Goal: Task Accomplishment & Management: Manage account settings

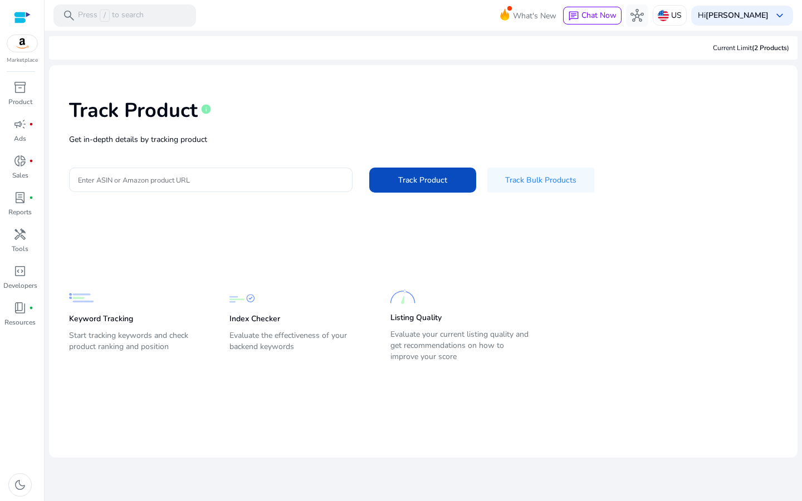
click at [26, 53] on div "Marketplace" at bounding box center [22, 32] width 44 height 65
click at [23, 46] on img at bounding box center [22, 43] width 30 height 17
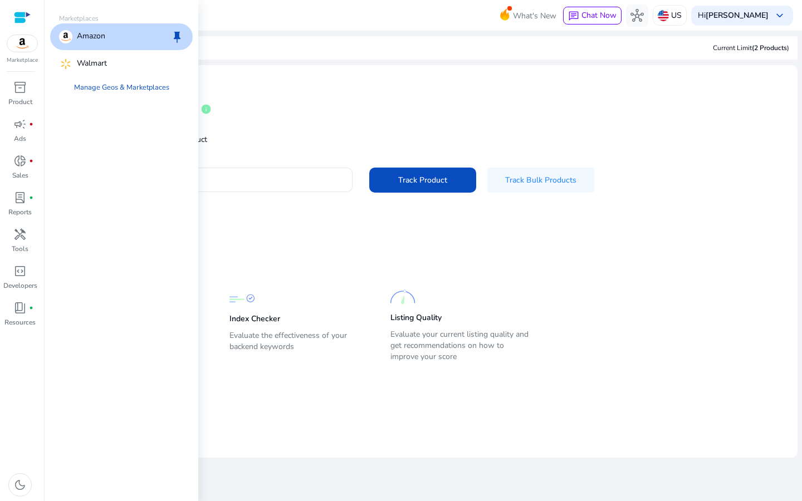
click at [88, 42] on p "Amazon" at bounding box center [91, 36] width 28 height 13
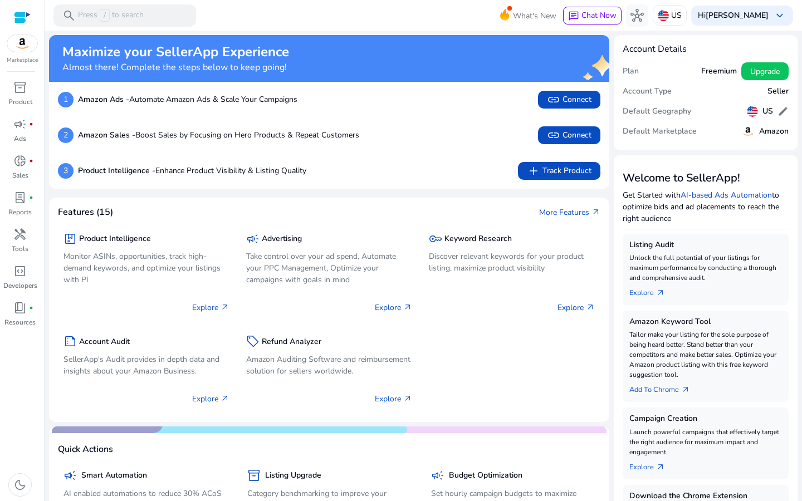
click at [522, 416] on mat-card "Features (15) More Features arrow_outward package Product Intelligence Monitor …" at bounding box center [329, 310] width 560 height 224
click at [22, 92] on span "inventory_2" at bounding box center [19, 87] width 13 height 13
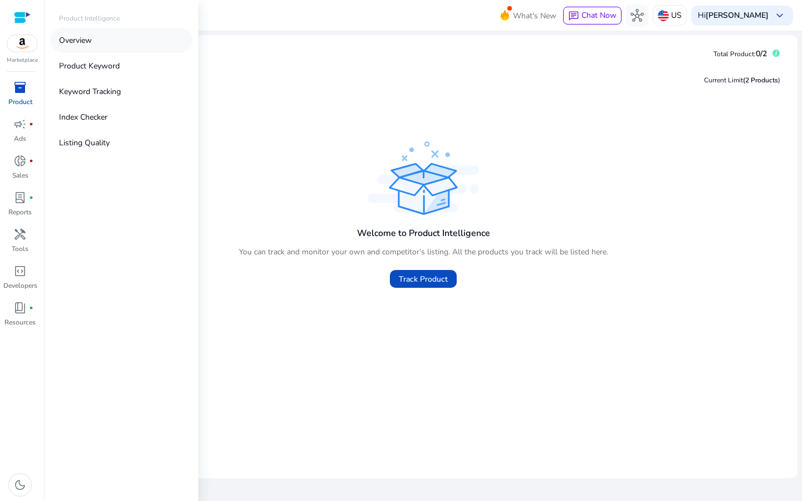
click at [75, 43] on p "Overview" at bounding box center [75, 41] width 33 height 12
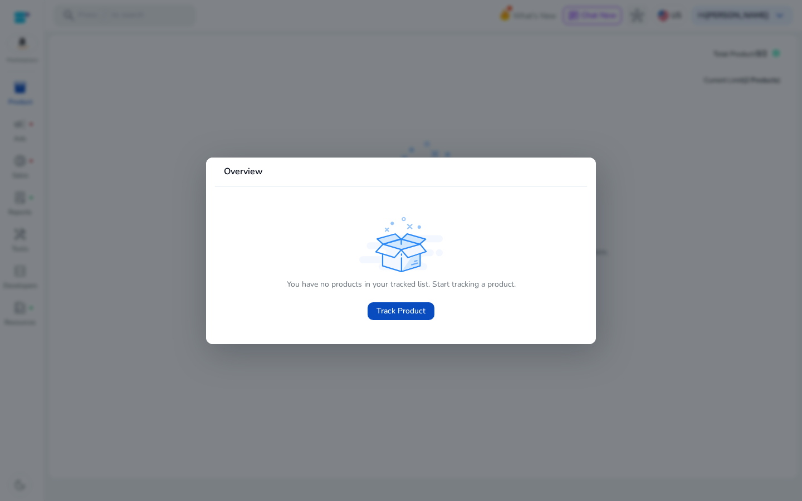
click at [184, 144] on div at bounding box center [401, 250] width 802 height 501
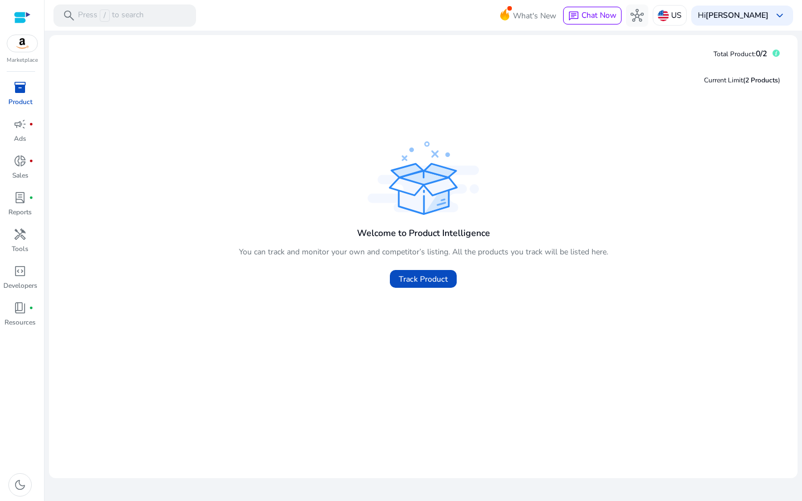
click at [21, 83] on span "inventory_2" at bounding box center [19, 87] width 13 height 13
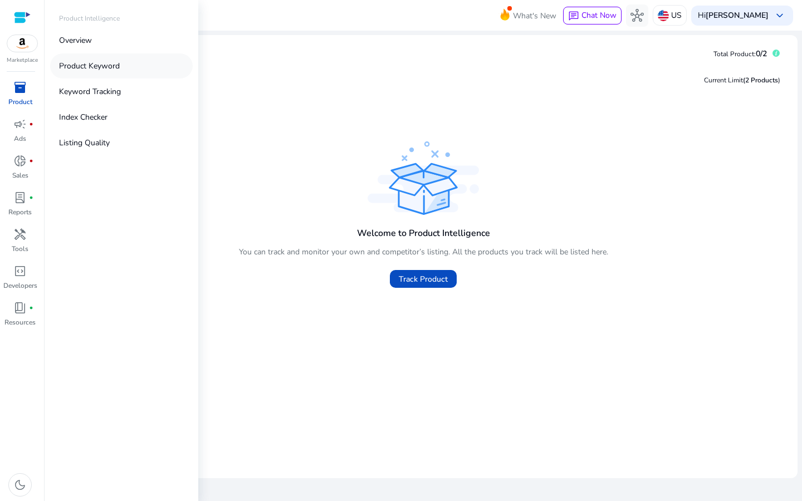
click at [102, 62] on p "Product Keyword" at bounding box center [89, 66] width 61 height 12
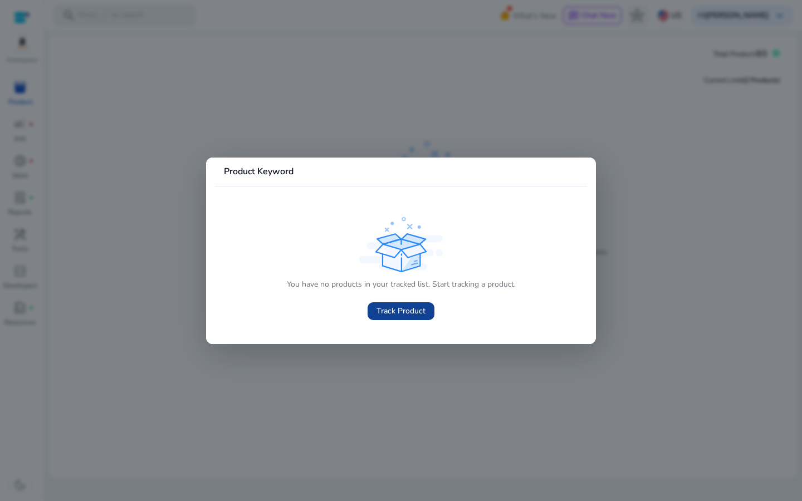
click at [408, 309] on span "Track Product" at bounding box center [401, 311] width 49 height 12
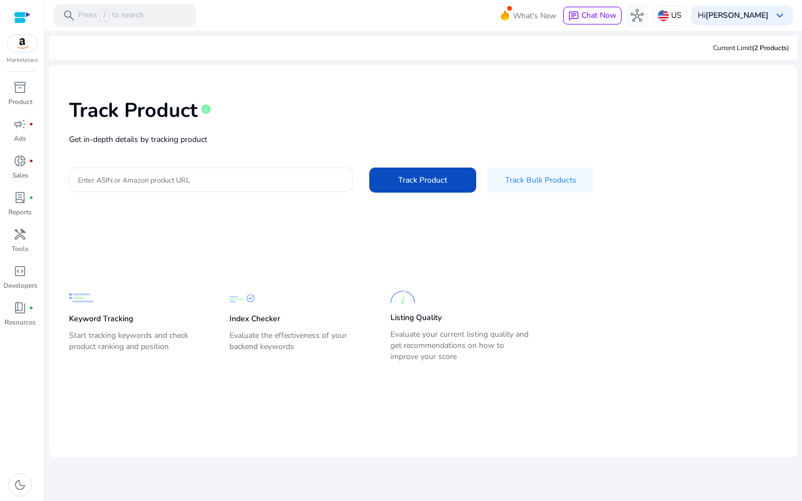
click at [749, 180] on div "Enter ASIN or Amazon product URL Track Product Track Bulk Products" at bounding box center [423, 180] width 709 height 25
click at [779, 14] on span "keyboard_arrow_down" at bounding box center [779, 15] width 13 height 13
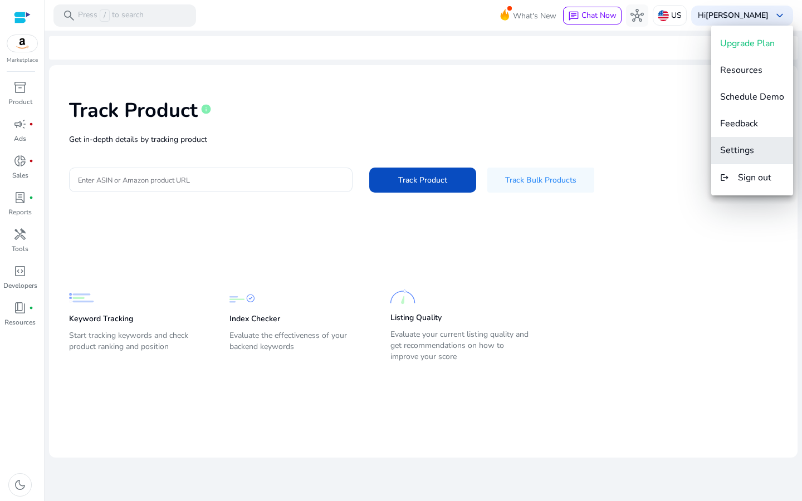
click at [755, 154] on span "Settings" at bounding box center [752, 150] width 64 height 12
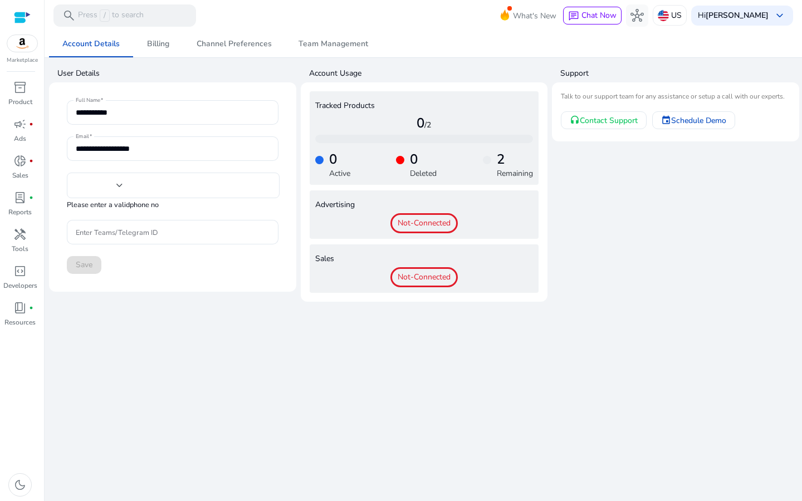
type input "**"
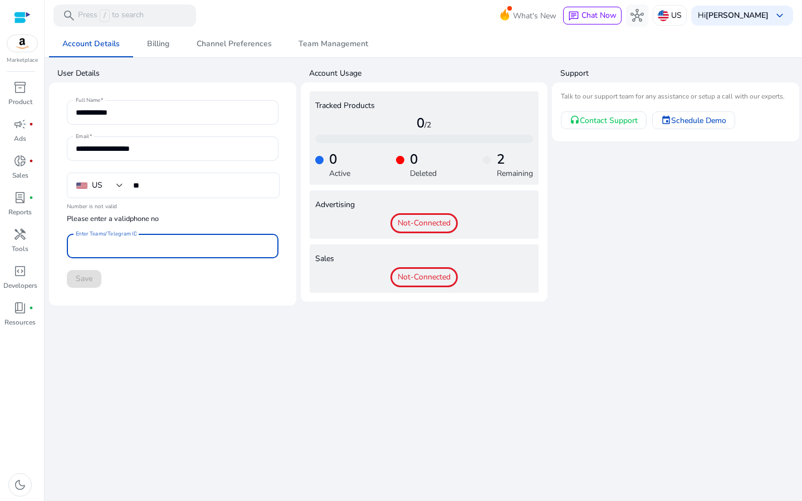
click at [149, 247] on input "Enter Teams/Telegram ID" at bounding box center [173, 246] width 194 height 12
click at [168, 146] on input "**********" at bounding box center [173, 149] width 194 height 12
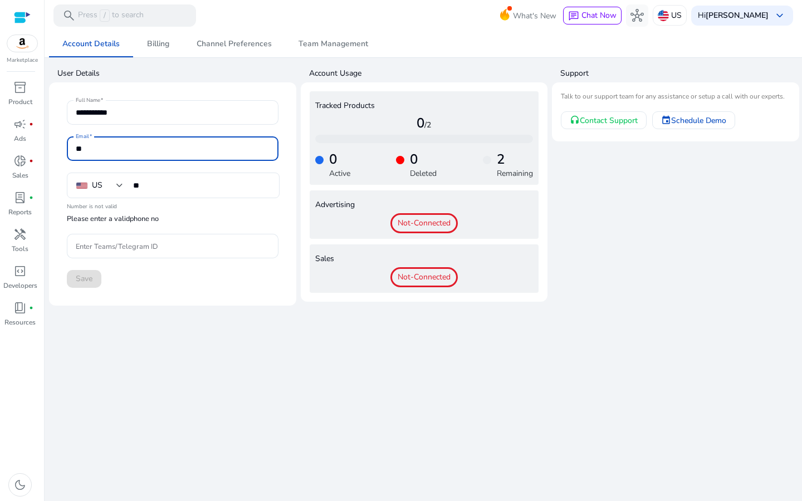
type input "*"
type input "**********"
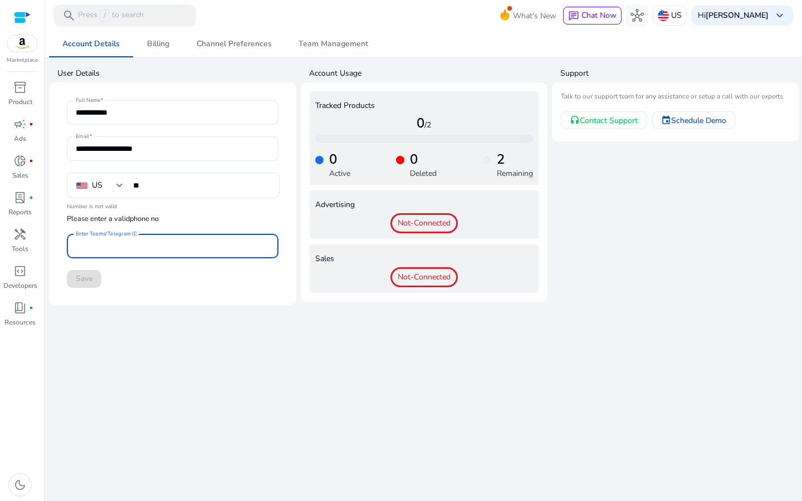
click at [154, 246] on input "Enter Teams/Telegram ID" at bounding box center [173, 246] width 194 height 12
type input "**********"
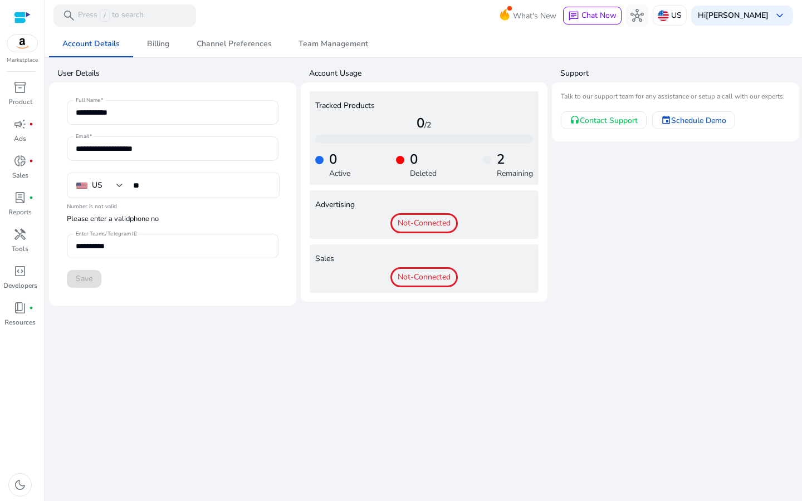
click at [88, 286] on div "Save" at bounding box center [173, 279] width 212 height 18
click at [87, 277] on div "Save" at bounding box center [173, 279] width 212 height 18
click at [92, 280] on div "Save" at bounding box center [173, 279] width 212 height 18
click at [157, 43] on span "Billing" at bounding box center [158, 44] width 22 height 8
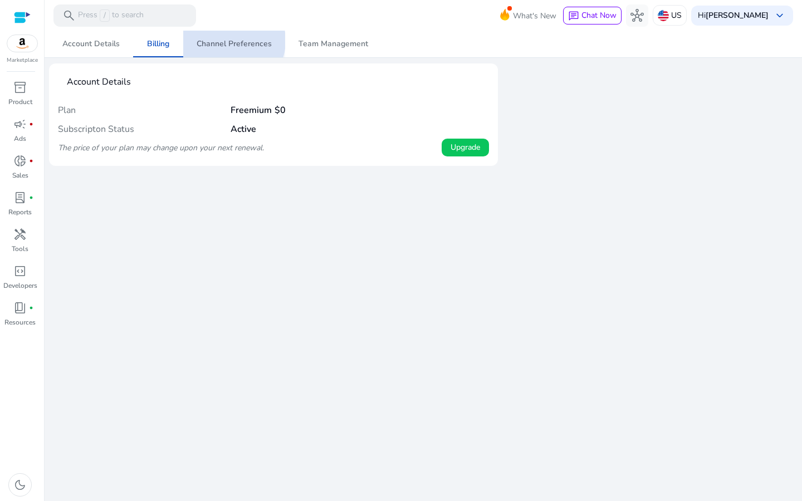
click at [228, 41] on span "Channel Preferences" at bounding box center [234, 44] width 75 height 8
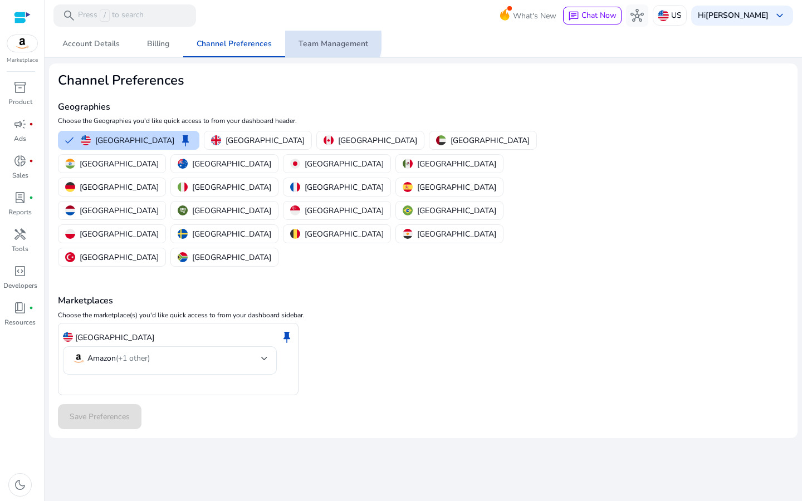
click at [322, 41] on span "Team Management" at bounding box center [334, 44] width 70 height 8
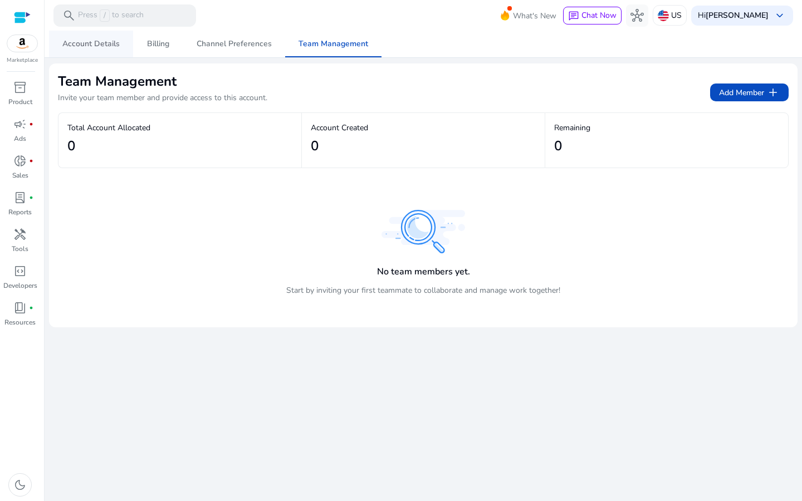
click at [86, 40] on span "Account Details" at bounding box center [90, 44] width 57 height 8
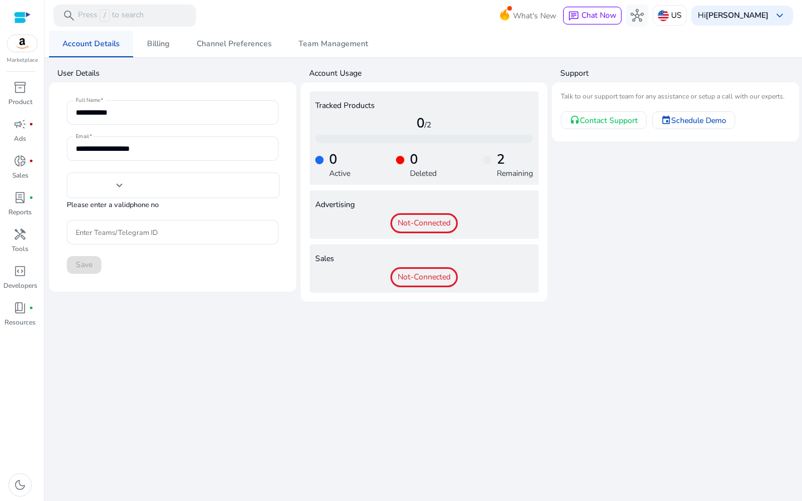
type input "**"
